Goal: Information Seeking & Learning: Check status

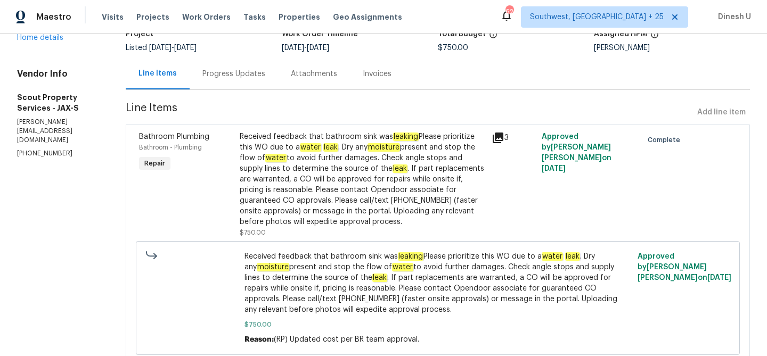
scroll to position [86, 0]
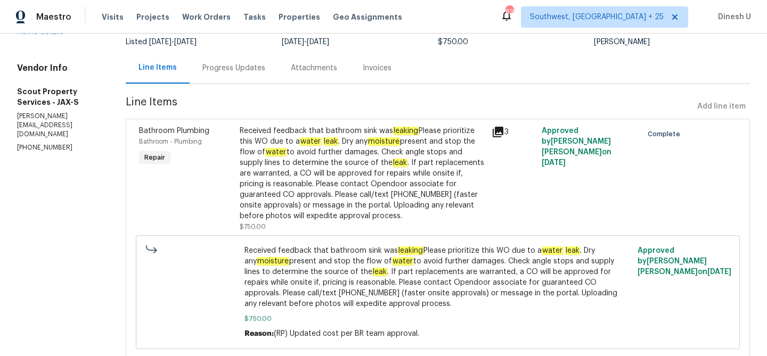
click at [202, 57] on div "Progress Updates" at bounding box center [234, 67] width 88 height 31
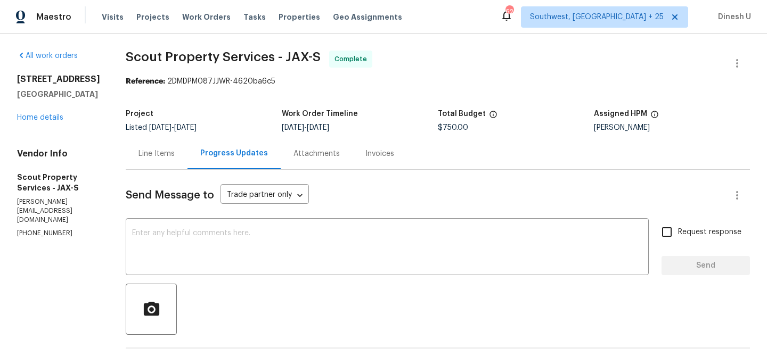
click at [161, 153] on div "Line Items" at bounding box center [156, 154] width 36 height 11
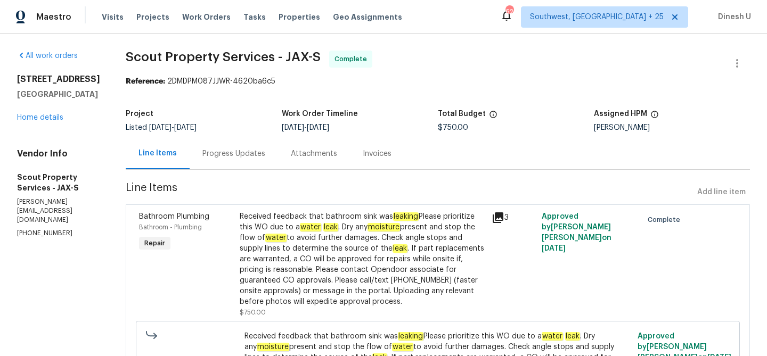
scroll to position [32, 0]
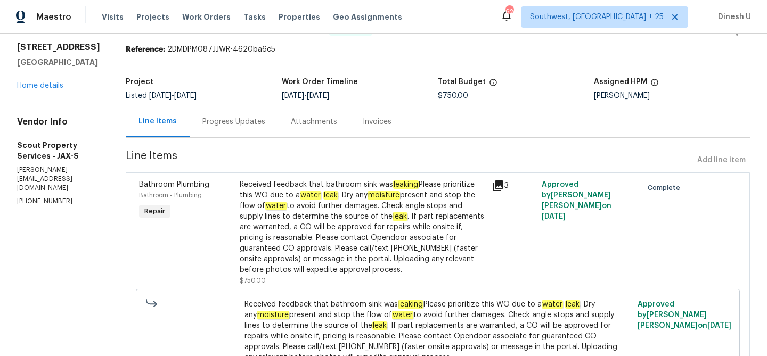
click at [491, 188] on icon at bounding box center [497, 185] width 13 height 13
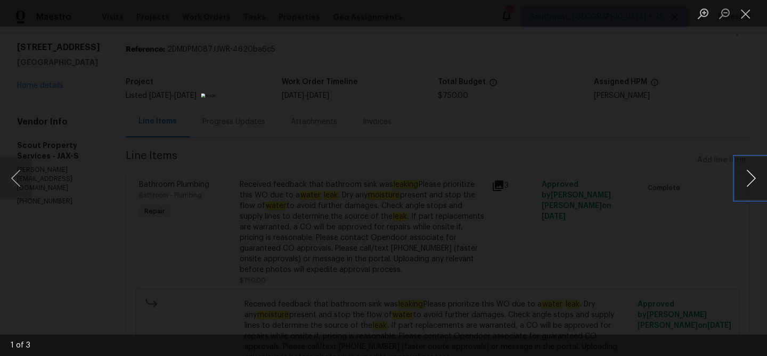
click at [751, 183] on button "Next image" at bounding box center [751, 178] width 32 height 43
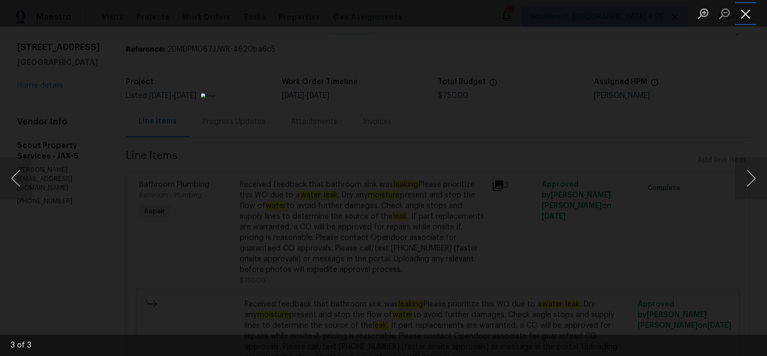
click at [744, 8] on button "Close lightbox" at bounding box center [745, 13] width 21 height 19
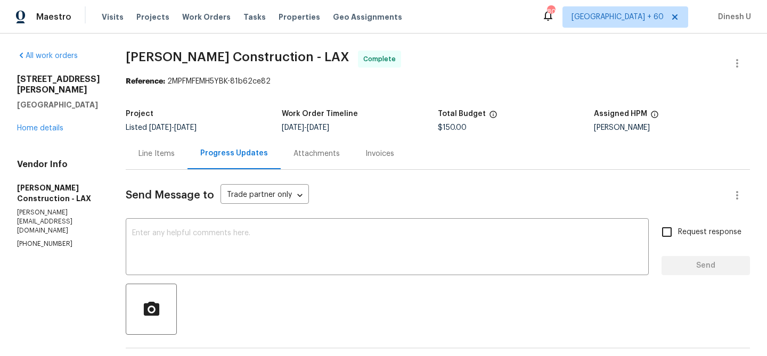
click at [168, 150] on div "Line Items" at bounding box center [156, 154] width 36 height 11
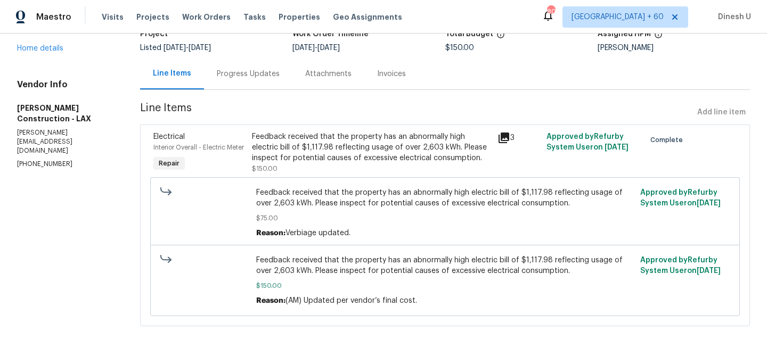
scroll to position [92, 0]
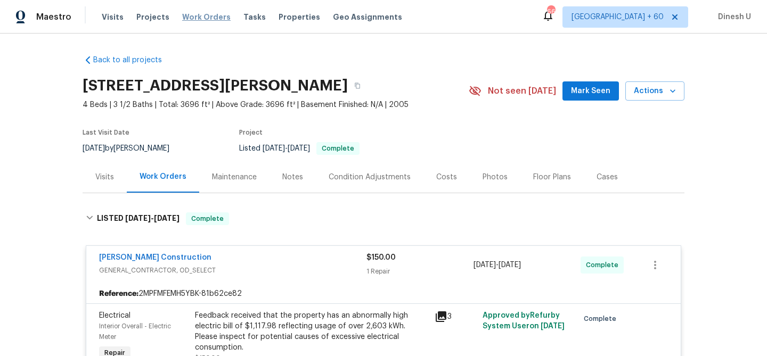
click at [194, 14] on span "Work Orders" at bounding box center [206, 17] width 48 height 11
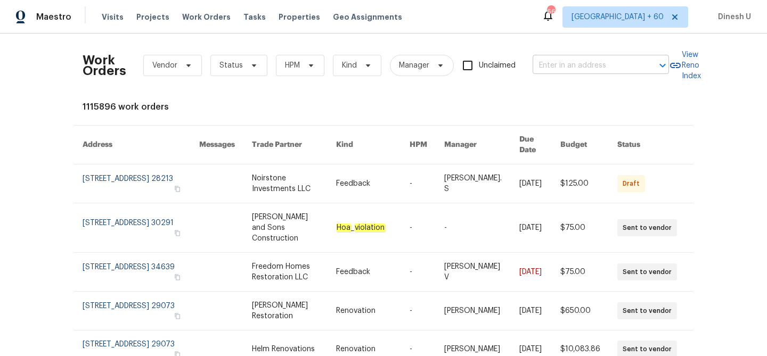
click at [550, 61] on input "text" at bounding box center [585, 65] width 106 height 17
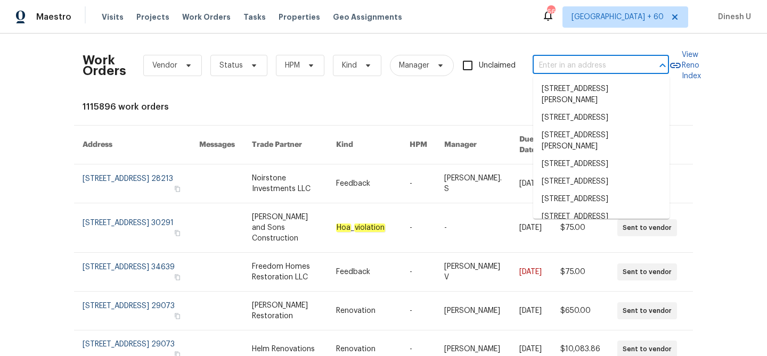
paste input "5933 Copper Lake Dr, Jacksonville, FL 32218"
type input "5933 Copper Lake Dr, Jacksonville, FL 32218"
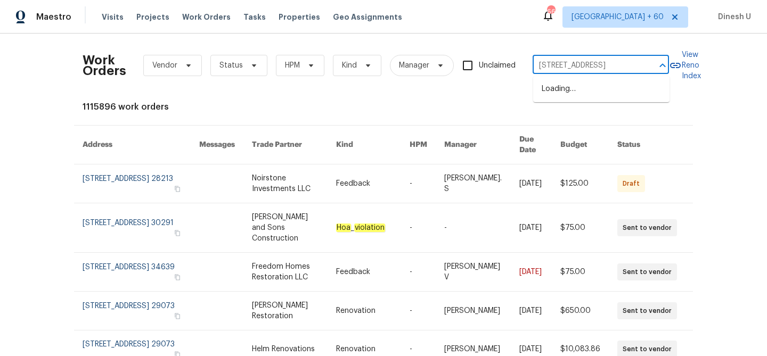
scroll to position [0, 53]
click at [547, 85] on li "5933 Copper Lake Dr, Jacksonville, FL 32218" at bounding box center [601, 89] width 136 height 18
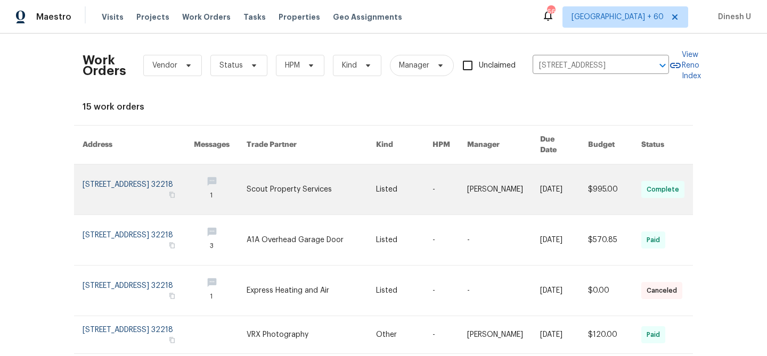
click at [119, 172] on link at bounding box center [138, 189] width 111 height 50
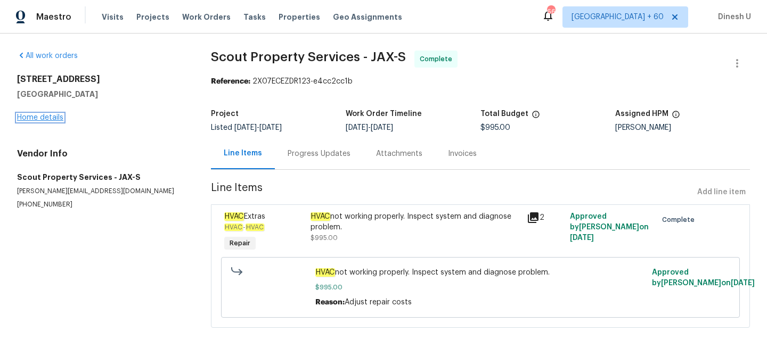
click at [43, 116] on link "Home details" at bounding box center [40, 117] width 46 height 7
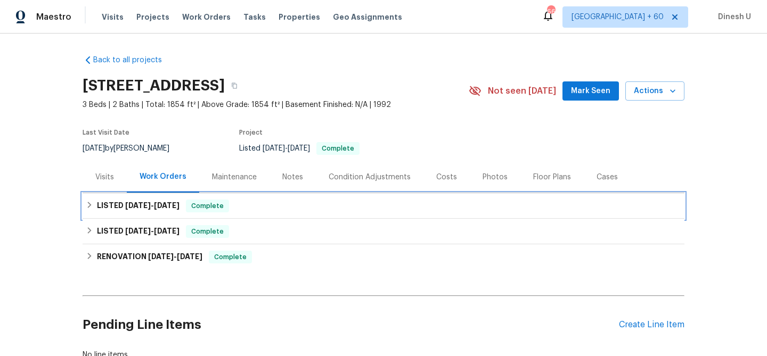
click at [155, 211] on h6 "LISTED 5/20/25 - 8/29/25" at bounding box center [138, 206] width 83 height 13
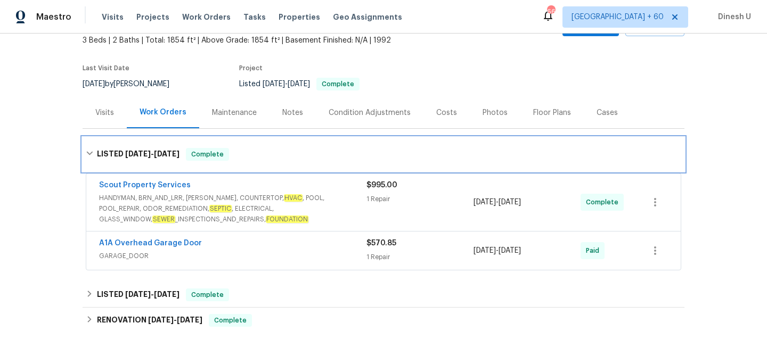
scroll to position [83, 0]
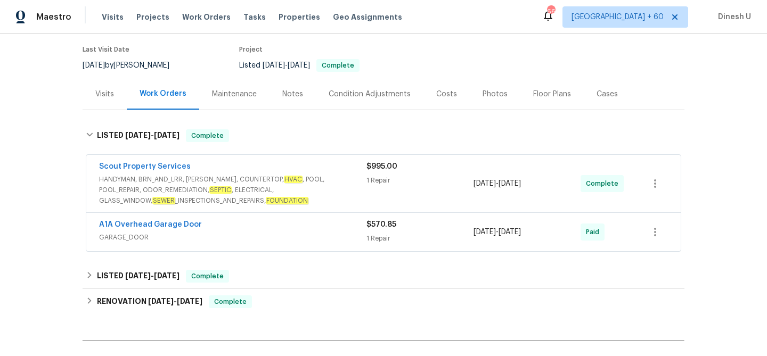
click at [382, 178] on div "1 Repair" at bounding box center [419, 180] width 107 height 11
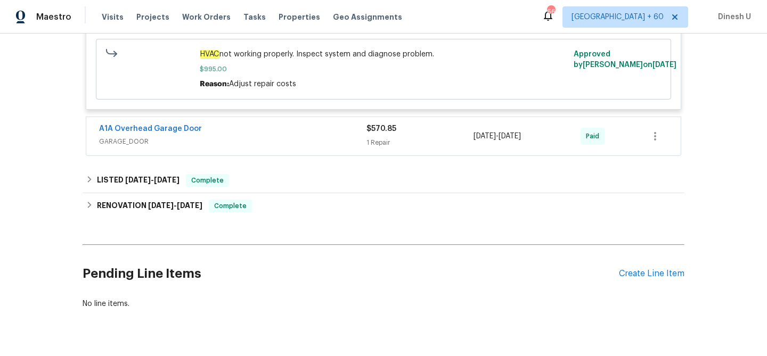
scroll to position [344, 0]
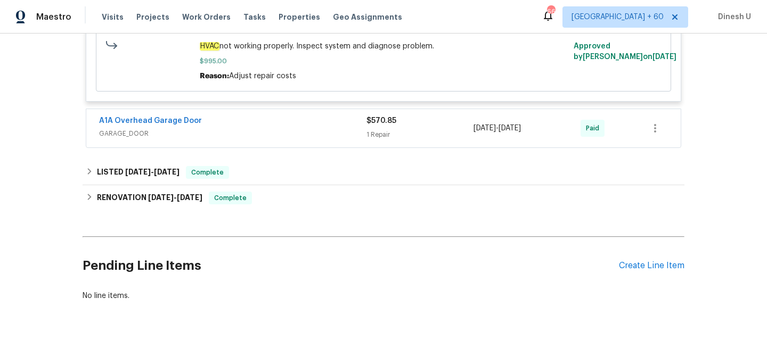
click at [377, 131] on div "1 Repair" at bounding box center [419, 134] width 107 height 11
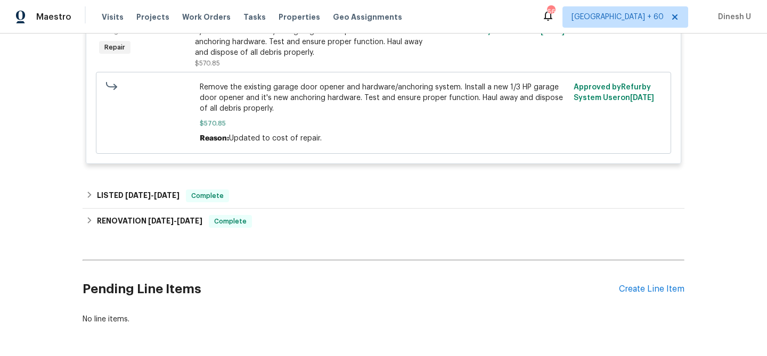
scroll to position [534, 0]
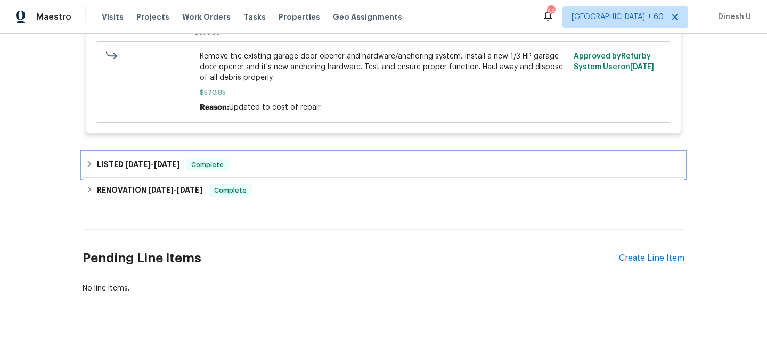
click at [133, 164] on span "4/1/25" at bounding box center [138, 164] width 26 height 7
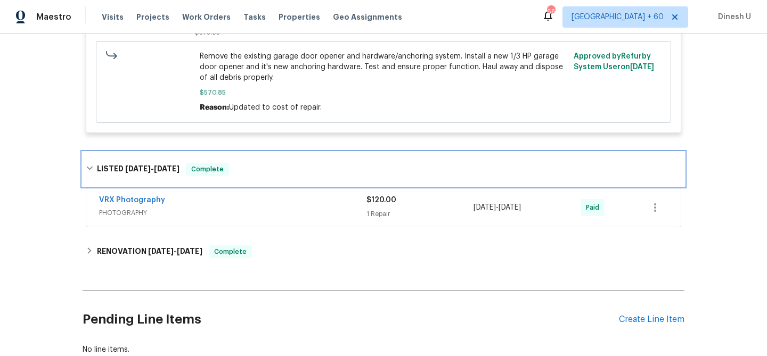
scroll to position [605, 0]
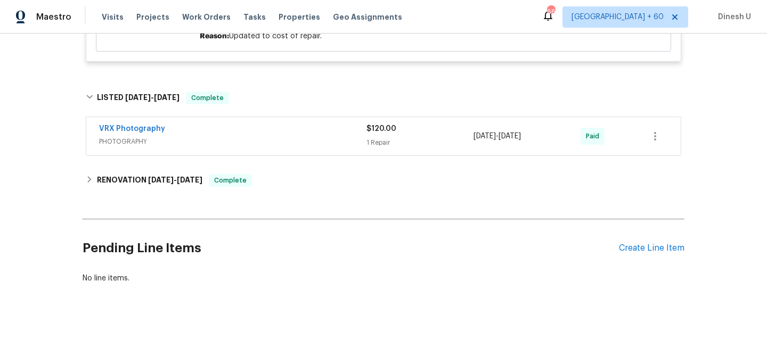
click at [389, 139] on div "1 Repair" at bounding box center [419, 142] width 107 height 11
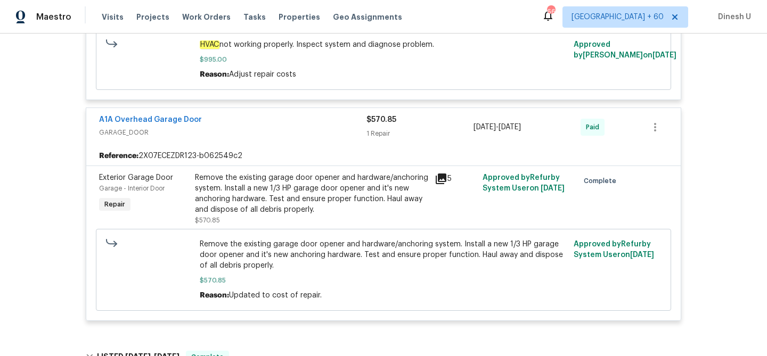
scroll to position [0, 0]
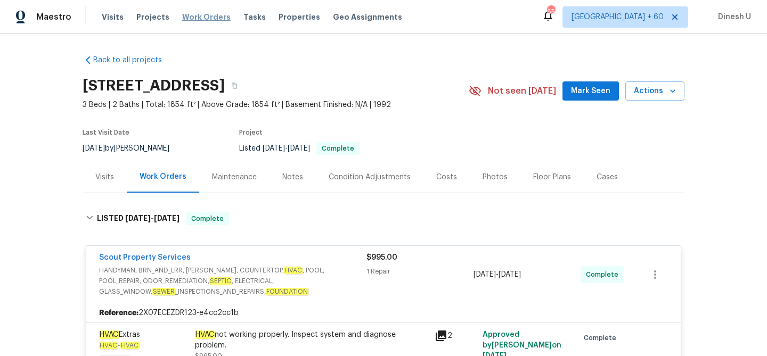
click at [193, 17] on span "Work Orders" at bounding box center [206, 17] width 48 height 11
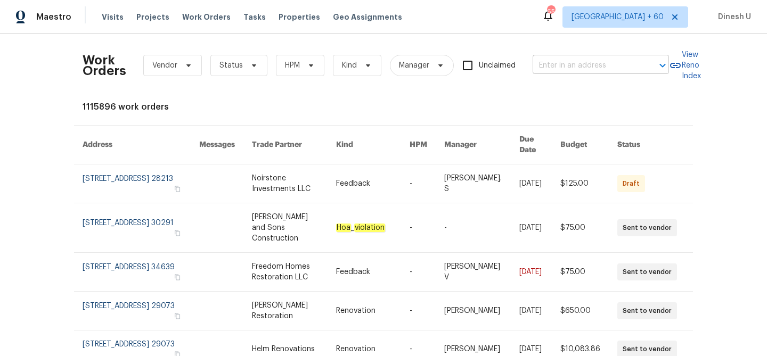
click at [564, 63] on input "text" at bounding box center [585, 65] width 106 height 17
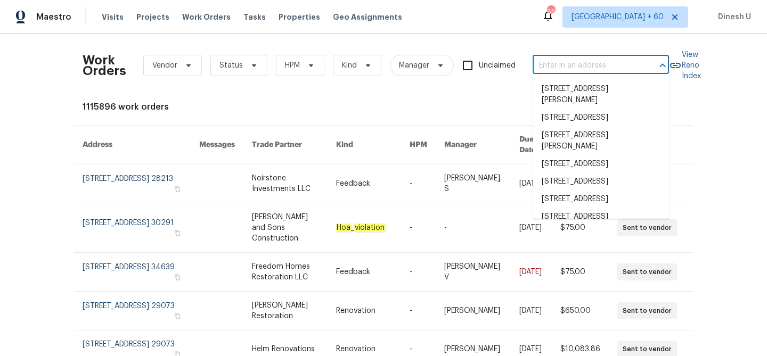
paste input "5334 Mays Dr, Jacksonville, FL 32209"
type input "5334 Mays Dr, Jacksonville, FL 32209"
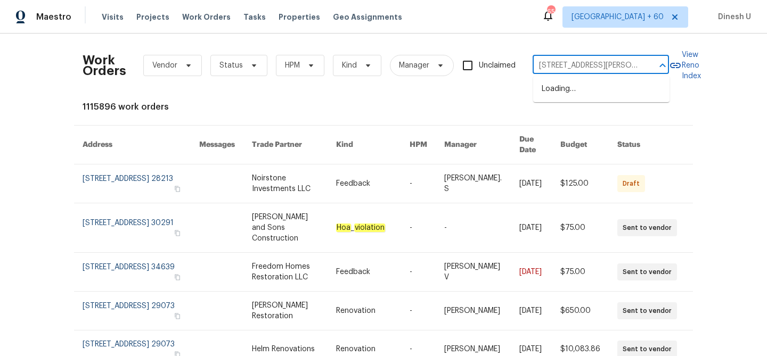
scroll to position [0, 29]
click at [555, 97] on li "5334 Mays Dr, Jacksonville, FL 32209" at bounding box center [601, 94] width 136 height 29
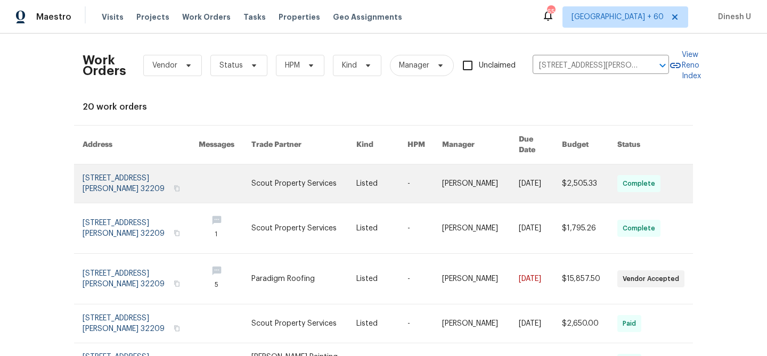
click at [138, 168] on link at bounding box center [141, 183] width 116 height 38
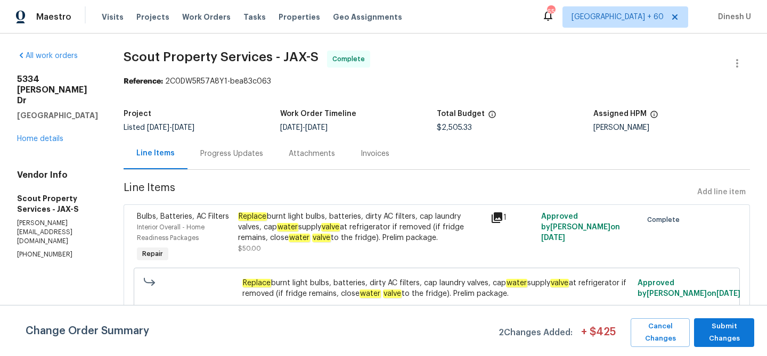
click at [46, 124] on div "5334 Mays Dr Jacksonville, FL 32209 Home details" at bounding box center [57, 109] width 81 height 70
click at [43, 135] on link "Home details" at bounding box center [40, 138] width 46 height 7
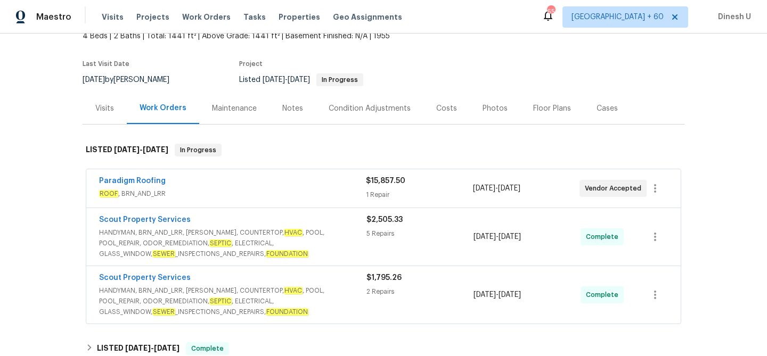
scroll to position [78, 0]
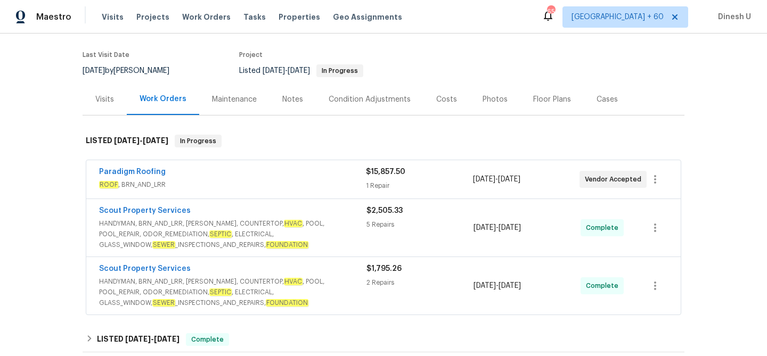
click at [381, 180] on div "$15,857.50 1 Repair" at bounding box center [419, 180] width 106 height 26
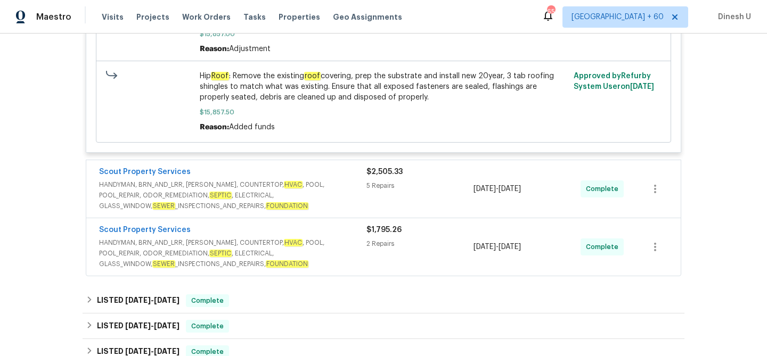
scroll to position [436, 0]
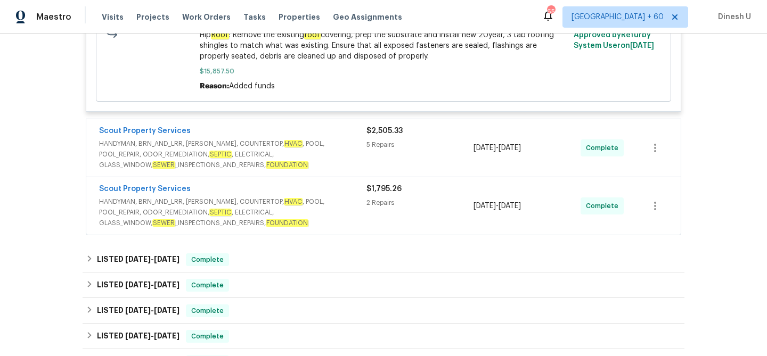
click at [381, 139] on div "5 Repairs" at bounding box center [419, 144] width 107 height 11
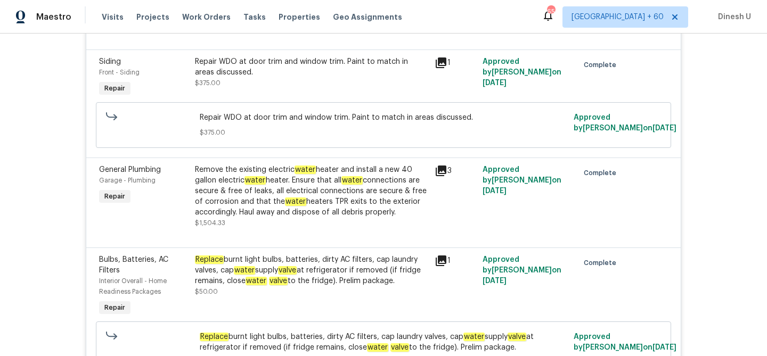
scroll to position [647, 0]
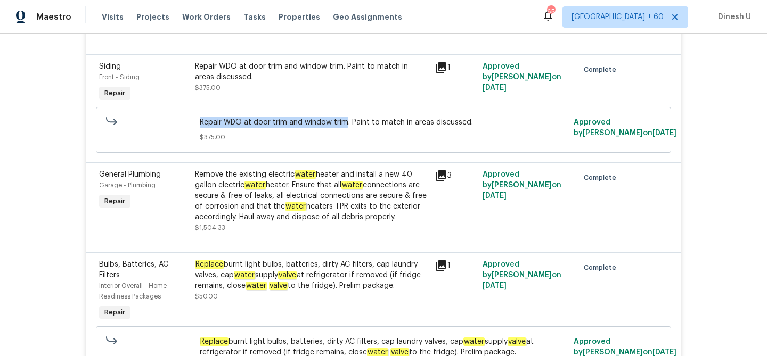
drag, startPoint x: 201, startPoint y: 126, endPoint x: 345, endPoint y: 128, distance: 144.3
click at [345, 127] on span "Repair WDO at door trim and window trim. Paint to match in areas discussed." at bounding box center [384, 122] width 368 height 11
copy span "Repair WDO at door trim and window trim"
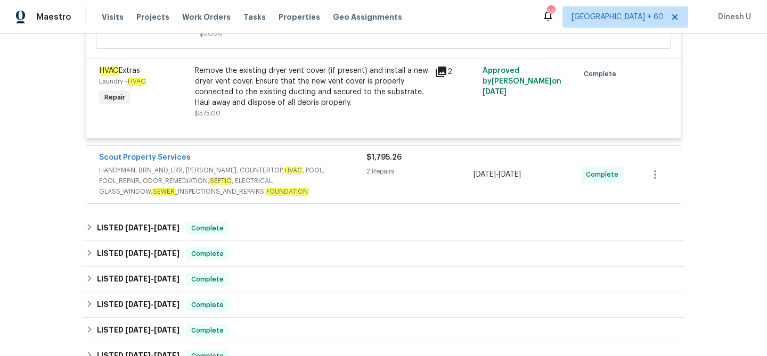
scroll to position [1010, 0]
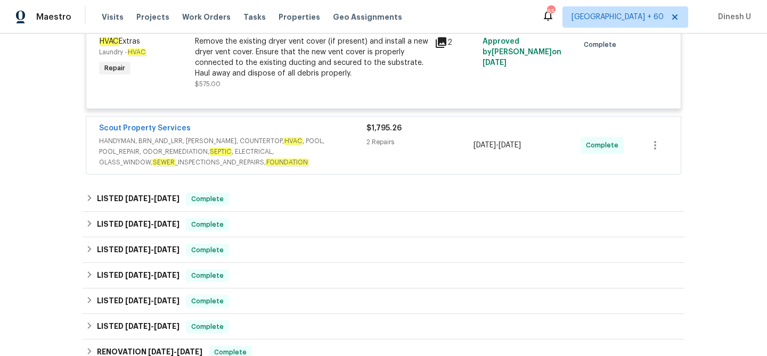
click at [364, 141] on span "HANDYMAN, BRN_AND_LRR, WELLS, COUNTERTOP, HVAC , POOL, POOL_REPAIR, ODOR_REMEDI…" at bounding box center [232, 152] width 267 height 32
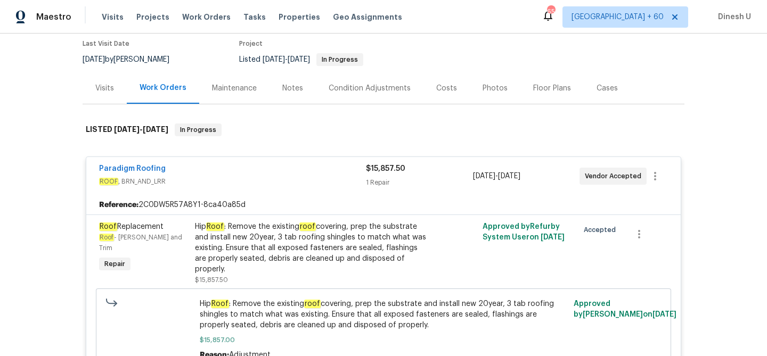
scroll to position [0, 0]
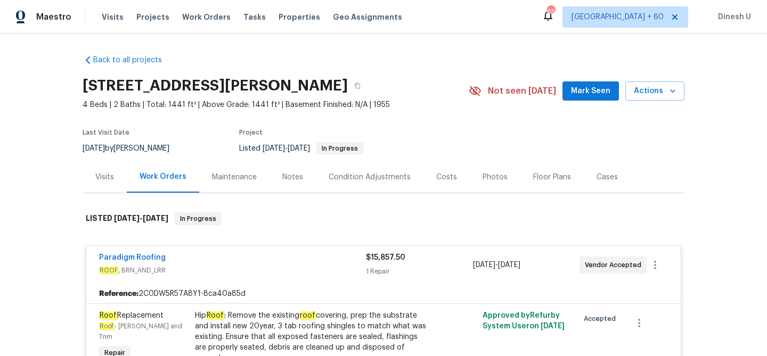
click at [64, 89] on div "Back to all projects 5334 Mays Dr, Jacksonville, FL 32209 4 Beds | 2 Baths | To…" at bounding box center [383, 195] width 767 height 323
click at [191, 18] on span "Work Orders" at bounding box center [206, 17] width 48 height 11
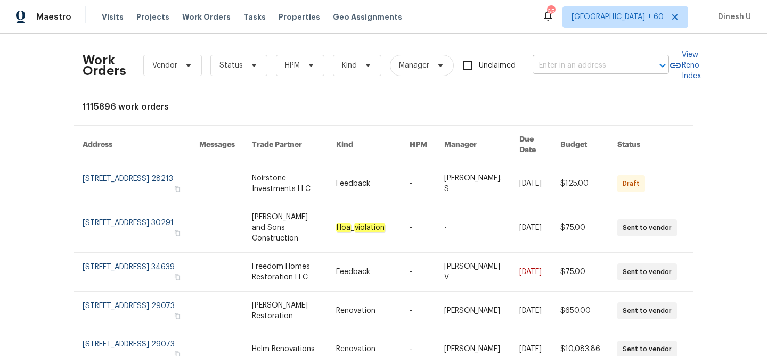
click at [550, 61] on input "text" at bounding box center [585, 65] width 106 height 17
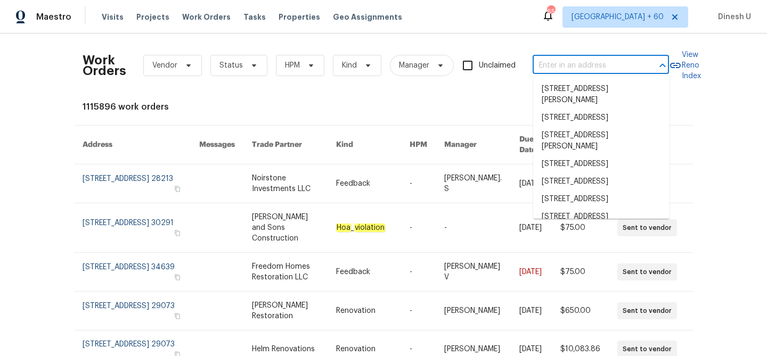
paste input "1539 White Tip Ln, Antioch, TN 37013"
type input "1539 White Tip Ln, Antioch, TN 37013"
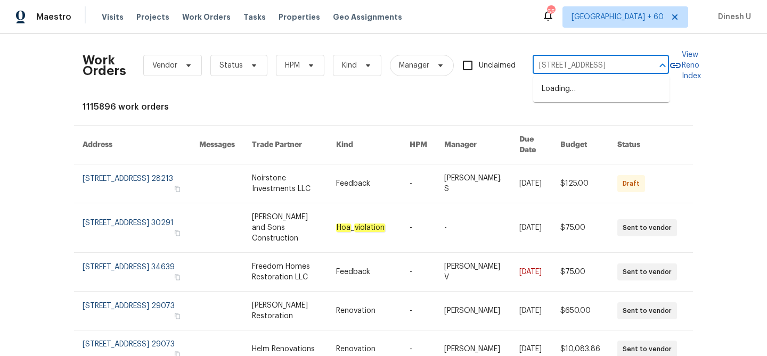
scroll to position [0, 29]
click at [548, 94] on li "1539 White Tip Ln, Antioch, TN 37013" at bounding box center [601, 89] width 136 height 18
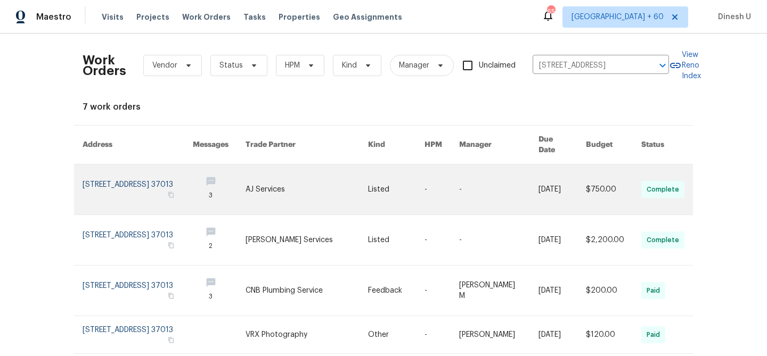
click at [108, 175] on link at bounding box center [138, 189] width 110 height 50
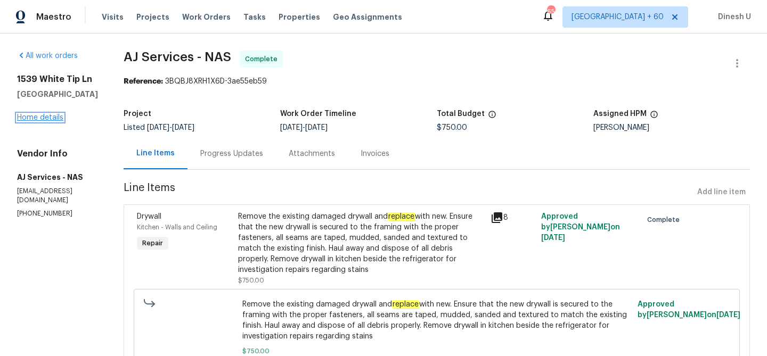
click at [37, 120] on link "Home details" at bounding box center [40, 117] width 46 height 7
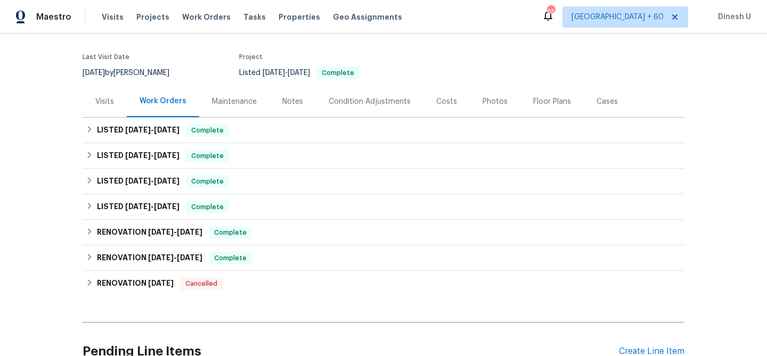
scroll to position [82, 0]
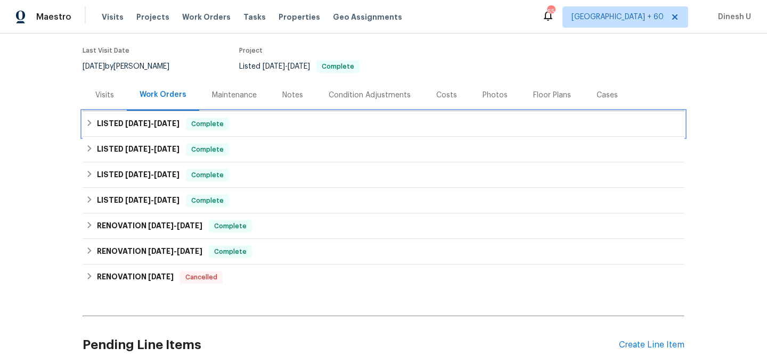
click at [159, 120] on span "8/24/25" at bounding box center [167, 123] width 26 height 7
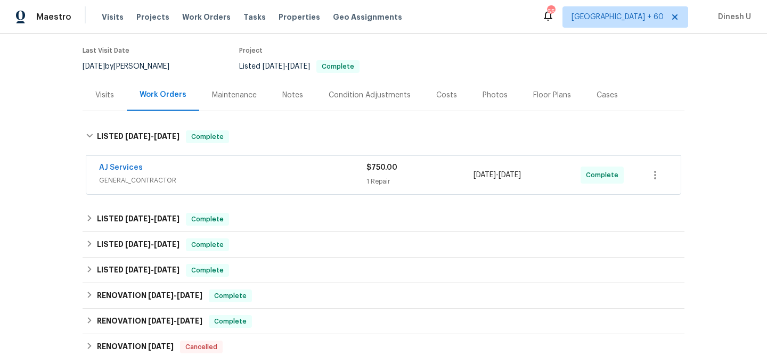
click at [376, 175] on div "$750.00 1 Repair" at bounding box center [419, 175] width 107 height 26
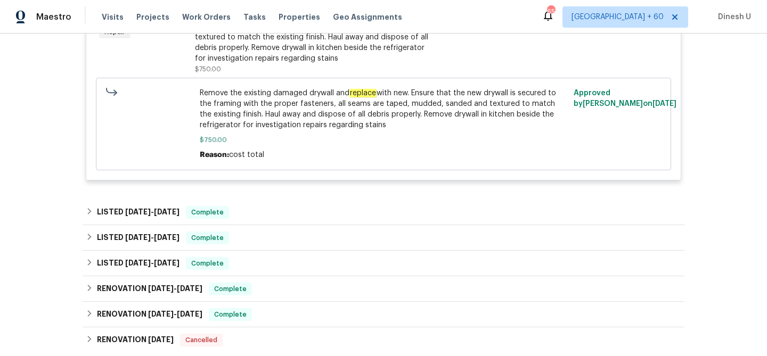
scroll to position [348, 0]
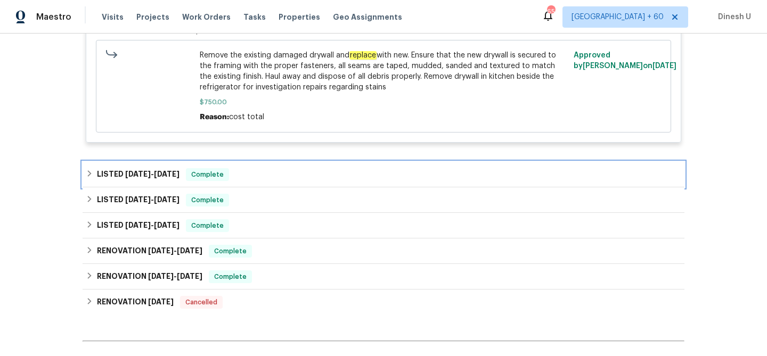
click at [161, 176] on span "8/24/25" at bounding box center [167, 173] width 26 height 7
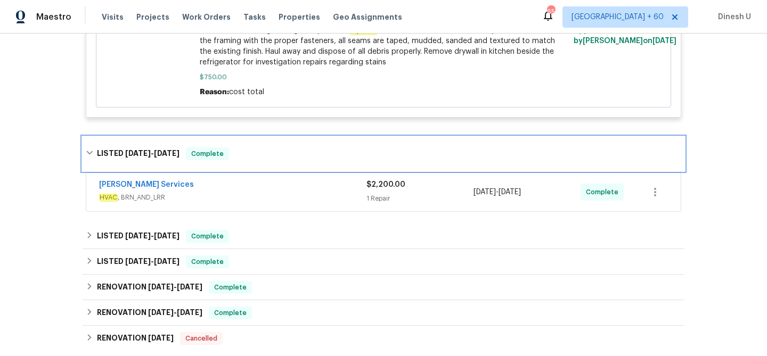
scroll to position [411, 0]
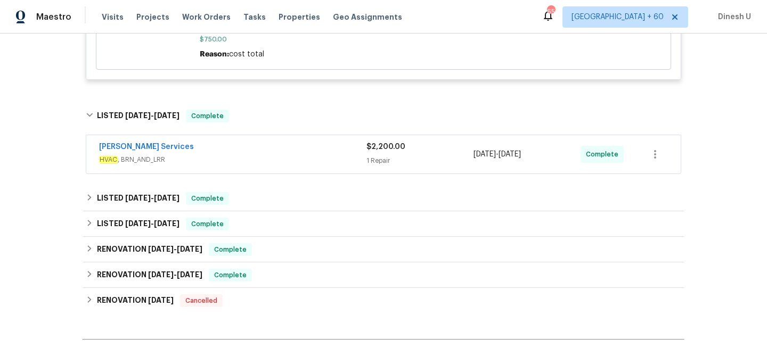
click at [382, 162] on div "1 Repair" at bounding box center [419, 160] width 107 height 11
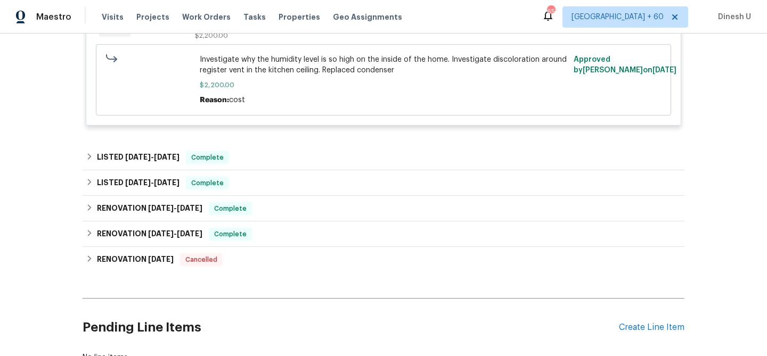
scroll to position [631, 0]
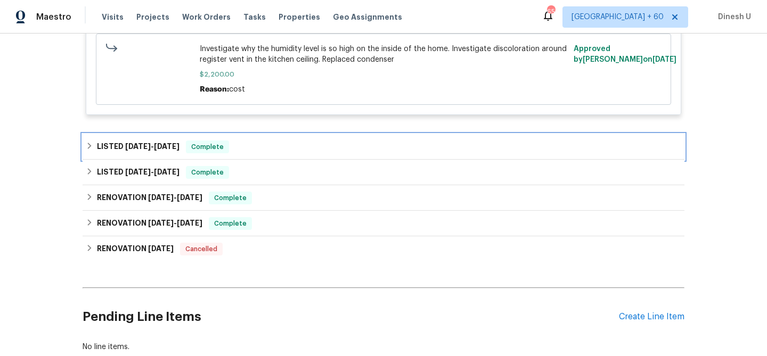
click at [165, 144] on span "6/18/25" at bounding box center [167, 146] width 26 height 7
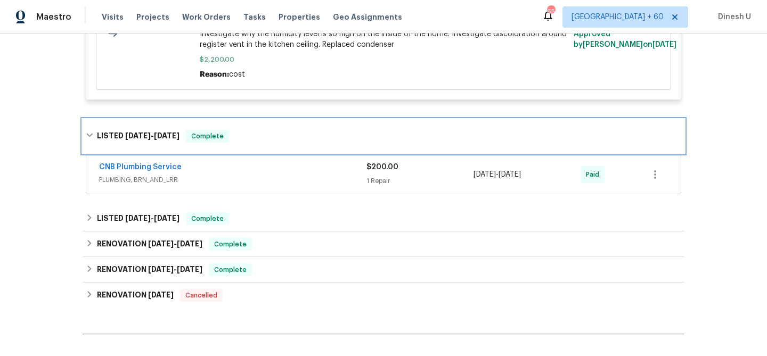
scroll to position [668, 0]
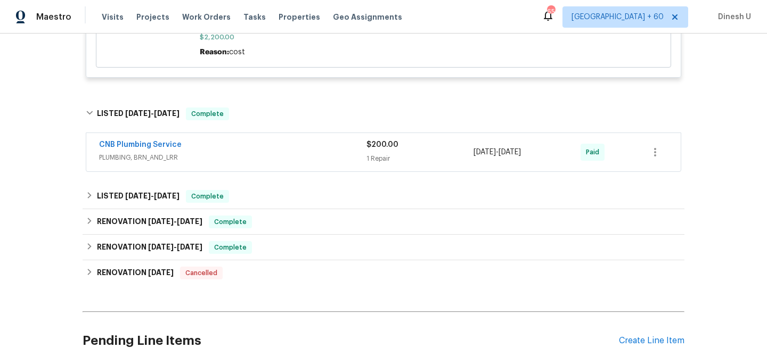
click at [377, 157] on div "1 Repair" at bounding box center [419, 158] width 107 height 11
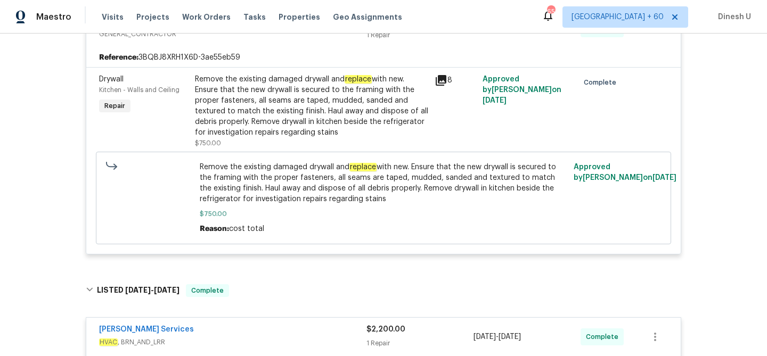
scroll to position [103, 0]
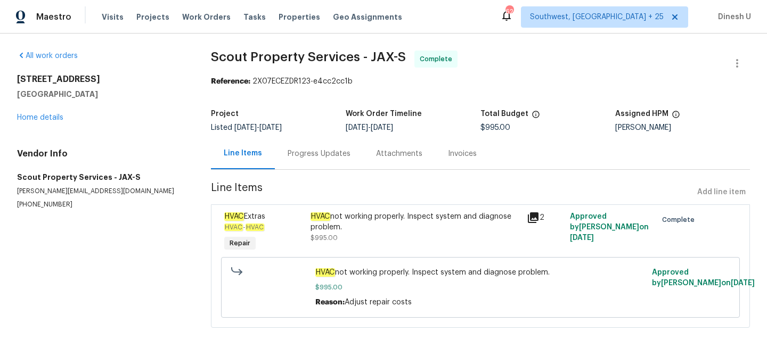
click at [309, 158] on div "Progress Updates" at bounding box center [318, 154] width 63 height 11
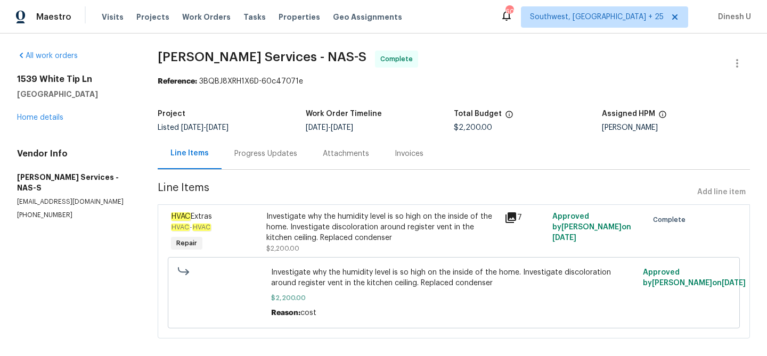
scroll to position [13, 0]
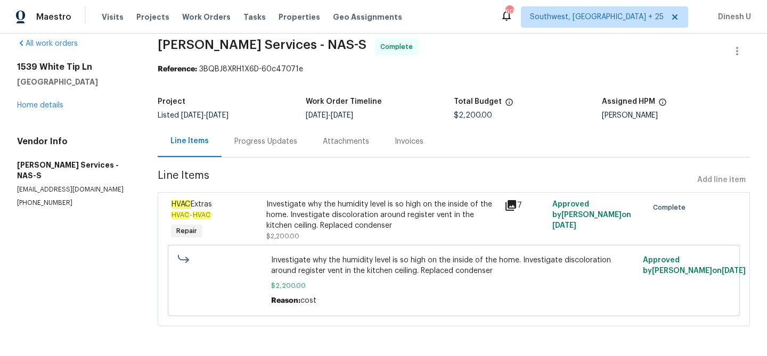
click at [263, 139] on div "Progress Updates" at bounding box center [265, 141] width 63 height 11
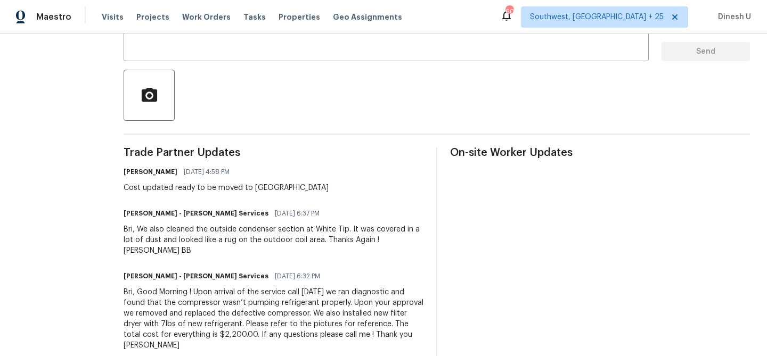
scroll to position [259, 0]
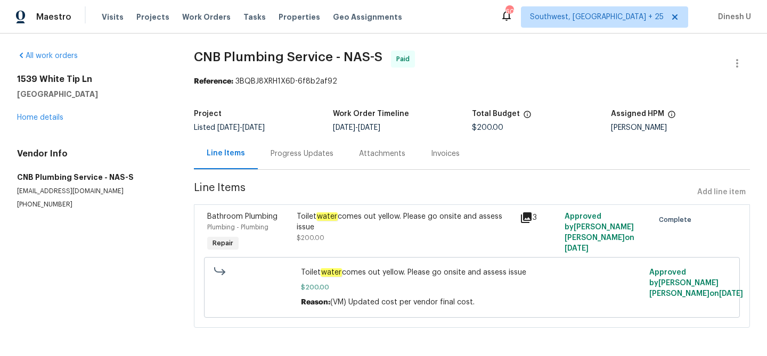
click at [294, 146] on div "Progress Updates" at bounding box center [302, 153] width 88 height 31
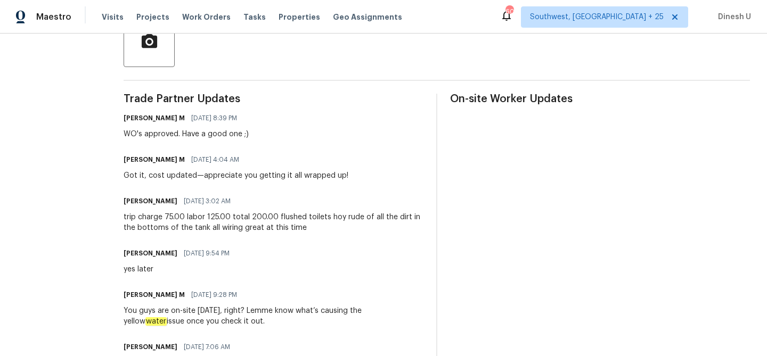
scroll to position [265, 0]
